Goal: Information Seeking & Learning: Compare options

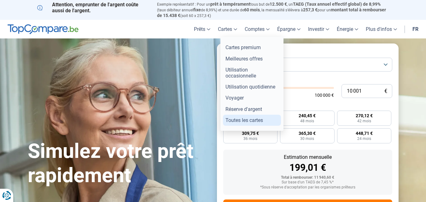
click at [256, 117] on link "Toutes les cartes" at bounding box center [252, 120] width 58 height 11
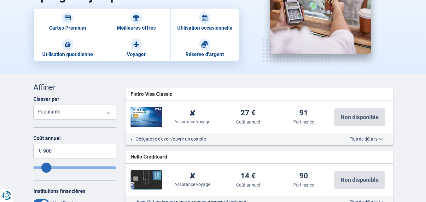
scroll to position [63, 0]
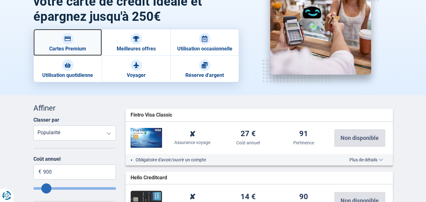
click at [77, 46] on link "Cartes Premium" at bounding box center [67, 42] width 68 height 27
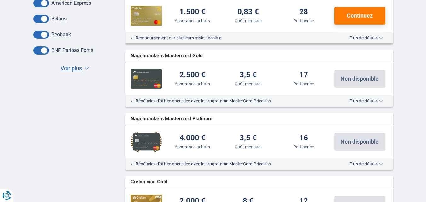
scroll to position [315, 0]
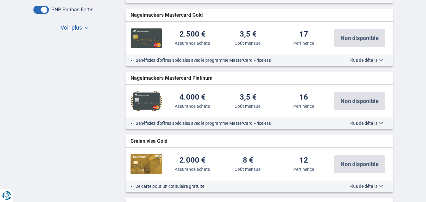
click at [197, 76] on span "Nagelmackers Mastercard Platinum" at bounding box center [172, 78] width 82 height 7
click at [369, 124] on span "Plus de détails" at bounding box center [366, 123] width 34 height 4
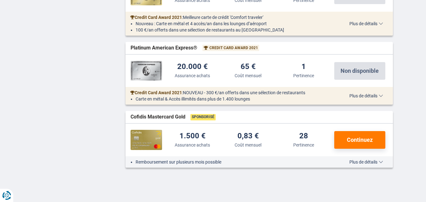
scroll to position [1040, 0]
